Goal: Find specific page/section: Find specific page/section

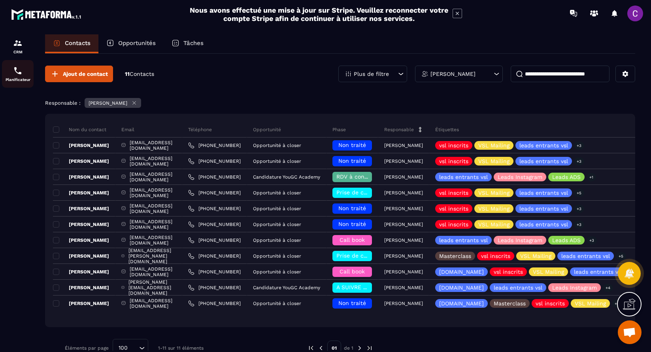
click at [15, 68] on img at bounding box center [17, 70] width 9 height 9
click at [17, 73] on img at bounding box center [17, 70] width 9 height 9
click at [17, 47] on img at bounding box center [17, 42] width 9 height 9
click at [15, 74] on img at bounding box center [17, 70] width 9 height 9
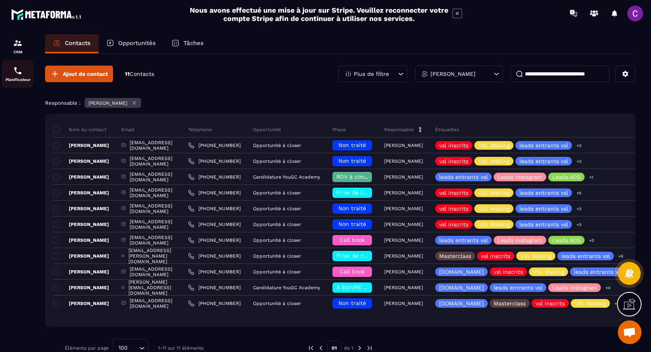
click at [15, 77] on div "Planificateur" at bounding box center [18, 74] width 32 height 16
click at [25, 79] on p "Planificateur" at bounding box center [18, 79] width 32 height 4
